Goal: Task Accomplishment & Management: Manage account settings

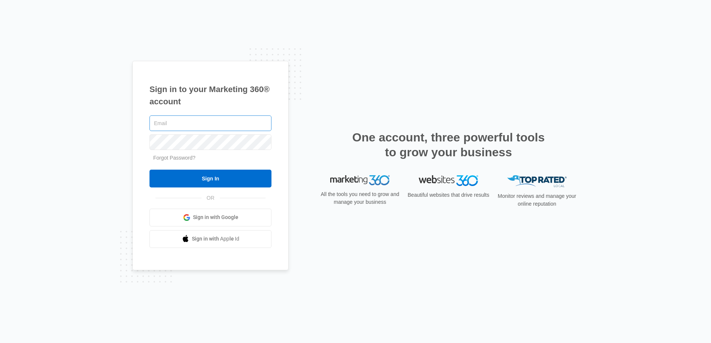
click at [188, 129] on input "text" at bounding box center [210, 124] width 122 height 16
click at [188, 124] on input "text" at bounding box center [210, 124] width 122 height 16
type input "cvmaintenace@vintage-corp.com"
click at [149, 170] on input "Sign In" at bounding box center [210, 179] width 122 height 18
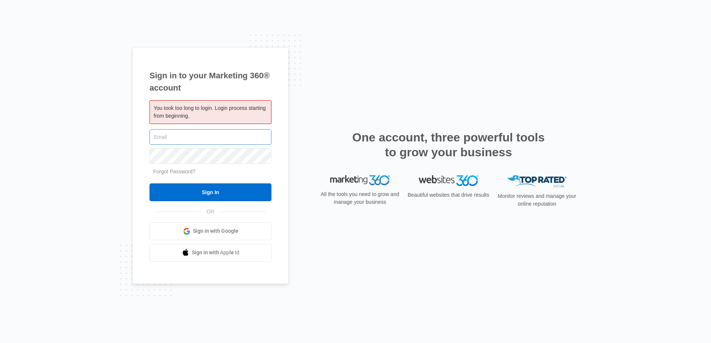
click at [212, 143] on input "text" at bounding box center [210, 137] width 122 height 16
type input "cvmaintenance@vintage-corp.com"
click at [149, 184] on input "Sign In" at bounding box center [210, 193] width 122 height 18
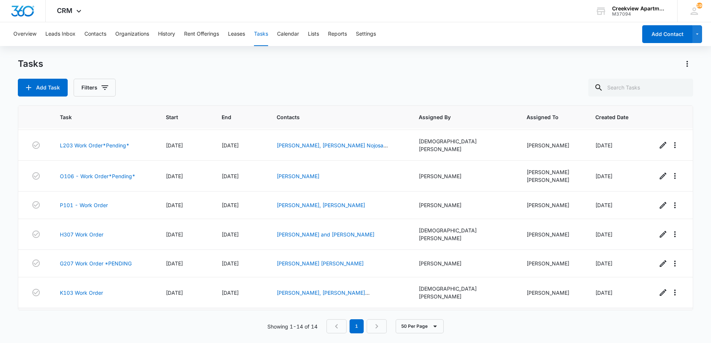
scroll to position [210, 0]
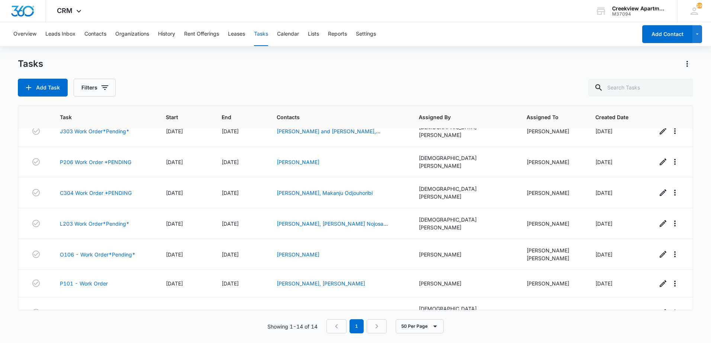
scroll to position [210, 0]
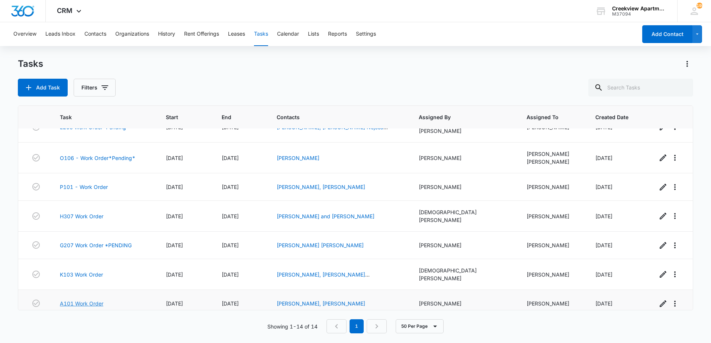
click at [81, 300] on link "A101 Work Order" at bounding box center [81, 304] width 43 height 8
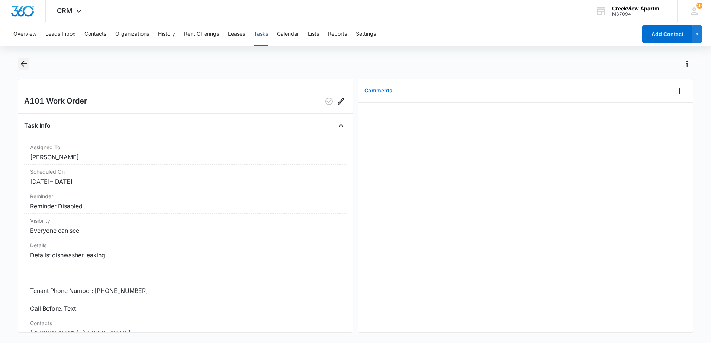
click at [25, 67] on icon "Back" at bounding box center [23, 63] width 9 height 9
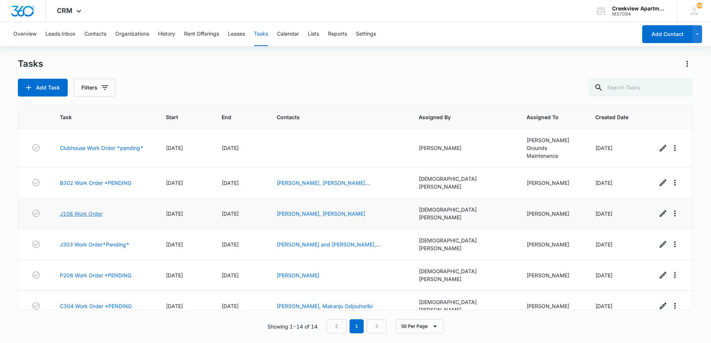
click at [87, 210] on link "J106 Work Order" at bounding box center [81, 214] width 43 height 8
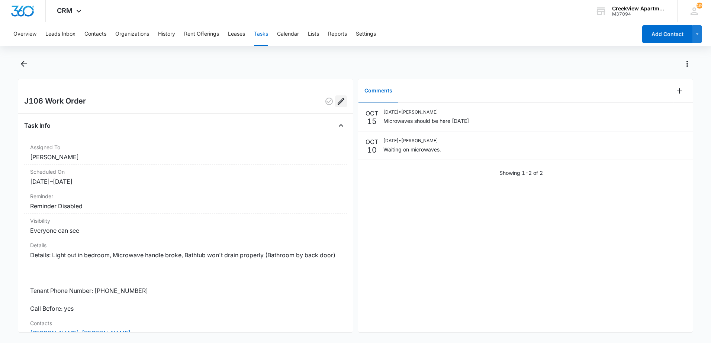
click at [338, 103] on icon "Edit" at bounding box center [340, 101] width 9 height 9
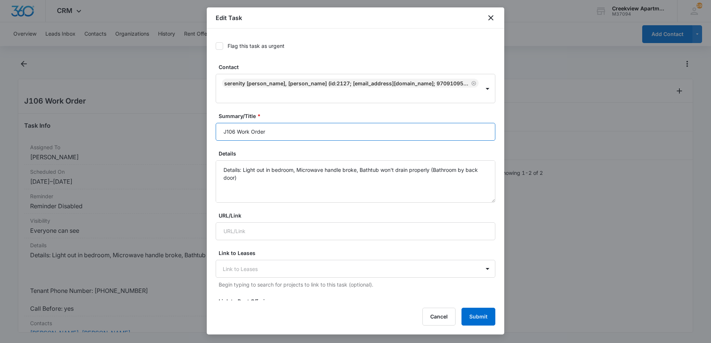
click at [299, 123] on input "J106 Work Order" at bounding box center [355, 132] width 279 height 18
type input "J106 Work Order *PENDING"
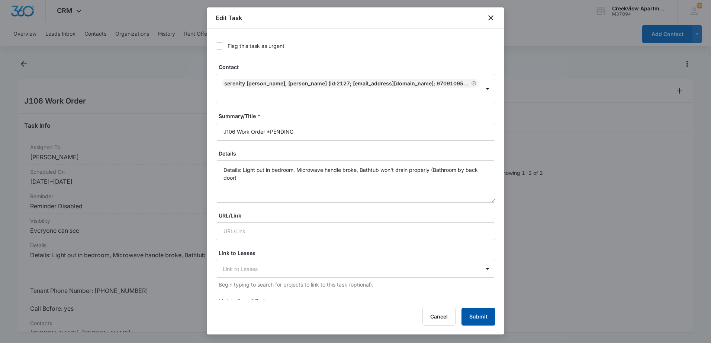
click at [476, 317] on button "Submit" at bounding box center [478, 317] width 34 height 18
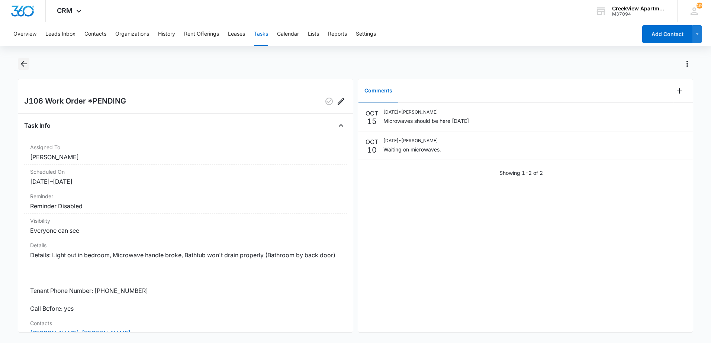
click at [23, 62] on icon "Back" at bounding box center [23, 63] width 9 height 9
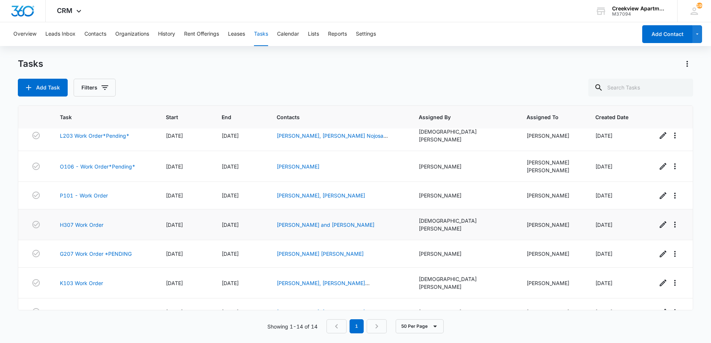
scroll to position [210, 0]
